Goal: Information Seeking & Learning: Learn about a topic

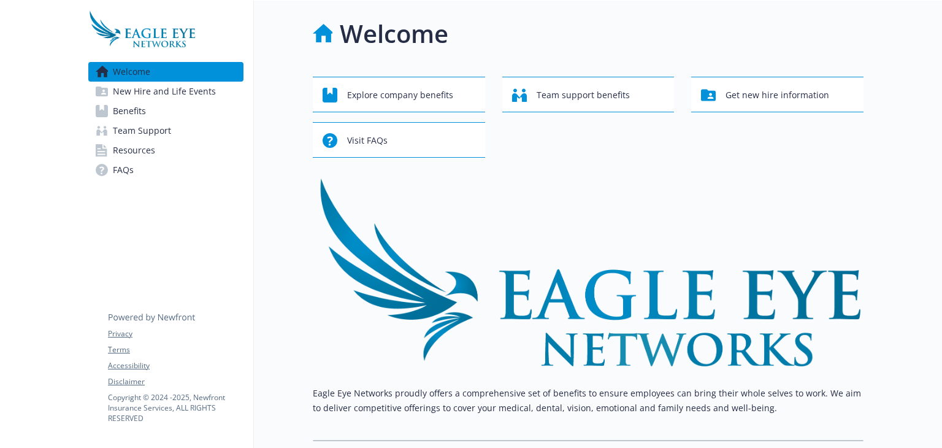
click at [467, 261] on img at bounding box center [588, 271] width 551 height 189
click at [145, 90] on span "New Hire and Life Events" at bounding box center [164, 92] width 103 height 20
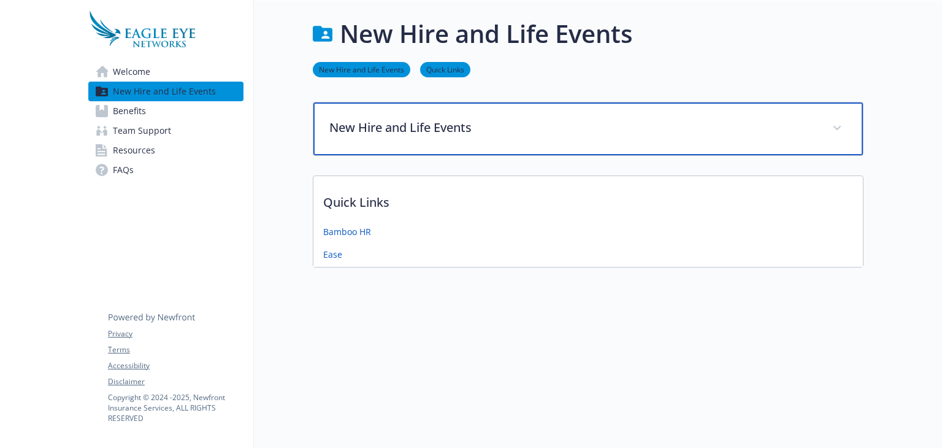
click at [454, 131] on p "New Hire and Life Events" at bounding box center [573, 127] width 488 height 18
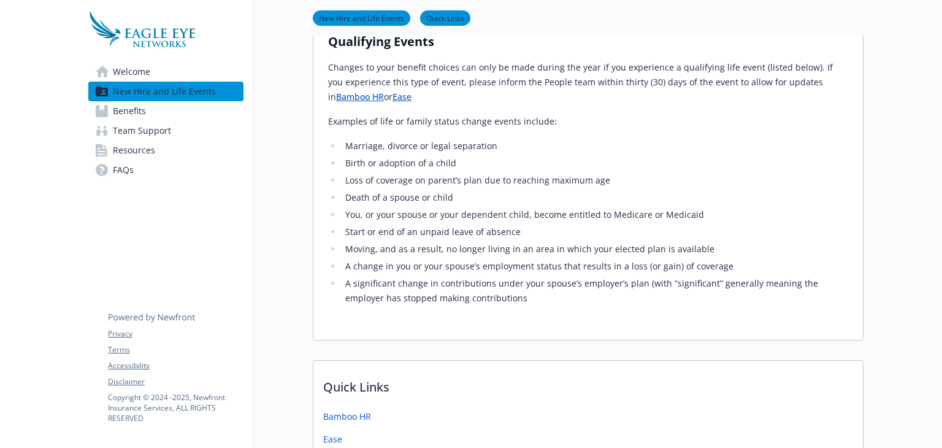
scroll to position [237, 0]
click at [500, 234] on li "Start or end of an unpaid leave of absence" at bounding box center [595, 230] width 507 height 15
click at [137, 110] on span "Benefits" at bounding box center [129, 111] width 33 height 20
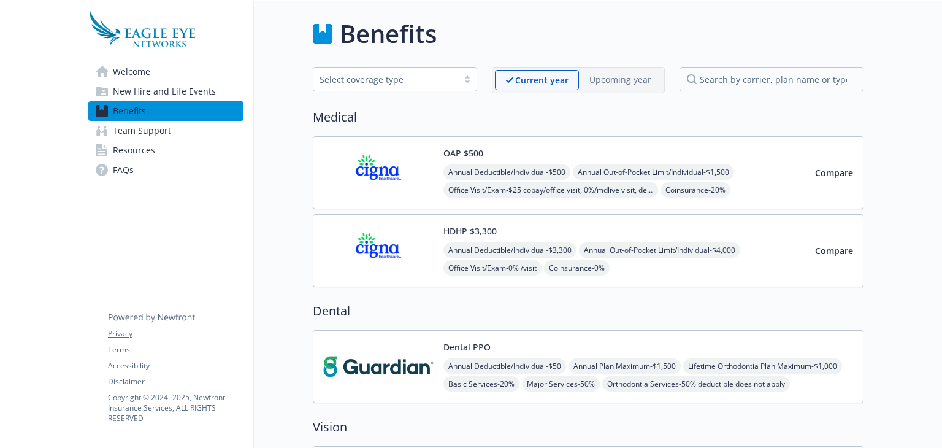
click at [140, 70] on span "Welcome" at bounding box center [131, 72] width 37 height 20
